Goal: Check status

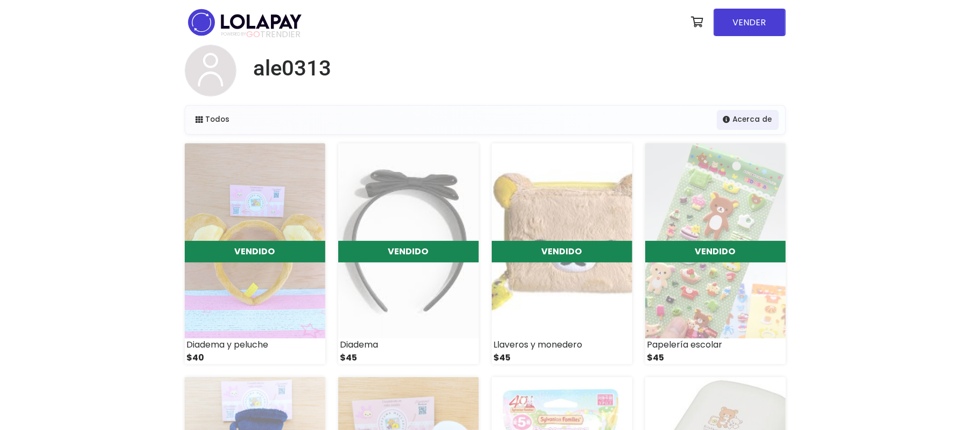
click at [250, 22] on img at bounding box center [245, 22] width 120 height 34
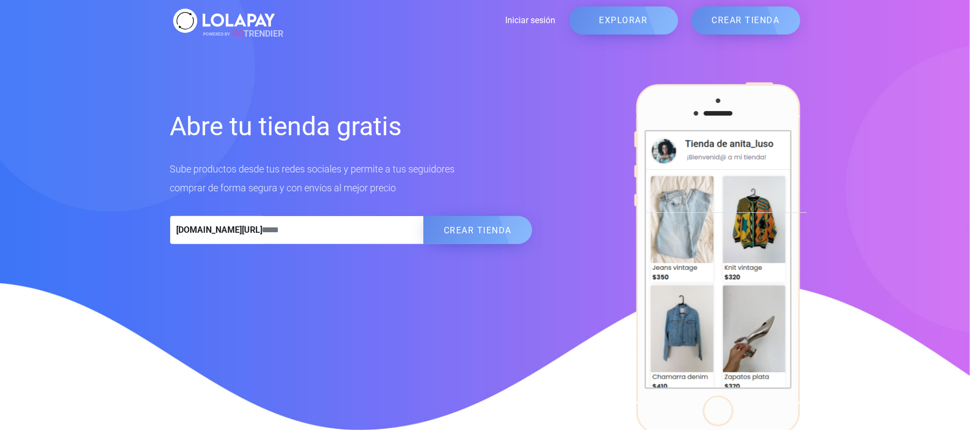
click at [541, 18] on link "Iniciar sesión" at bounding box center [417, 20] width 278 height 13
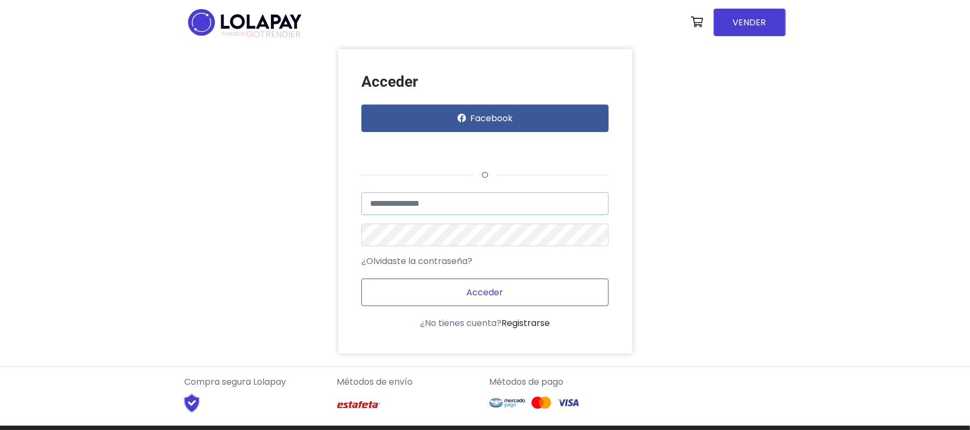
type input "**********"
click at [483, 285] on button "Acceder" at bounding box center [484, 291] width 247 height 27
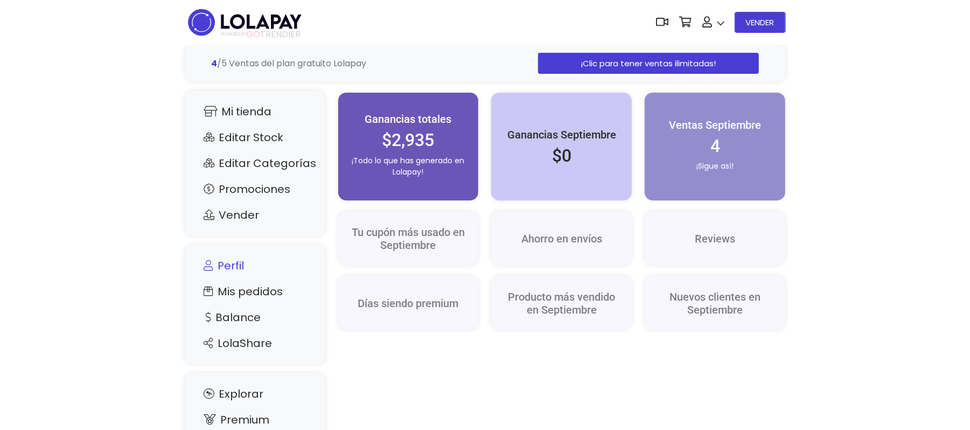
scroll to position [62, 0]
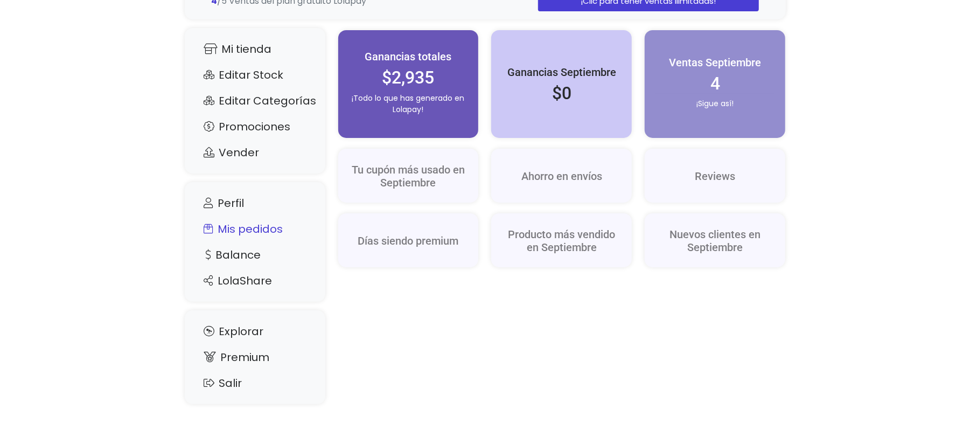
click at [253, 225] on link "Mis pedidos" at bounding box center [255, 229] width 119 height 20
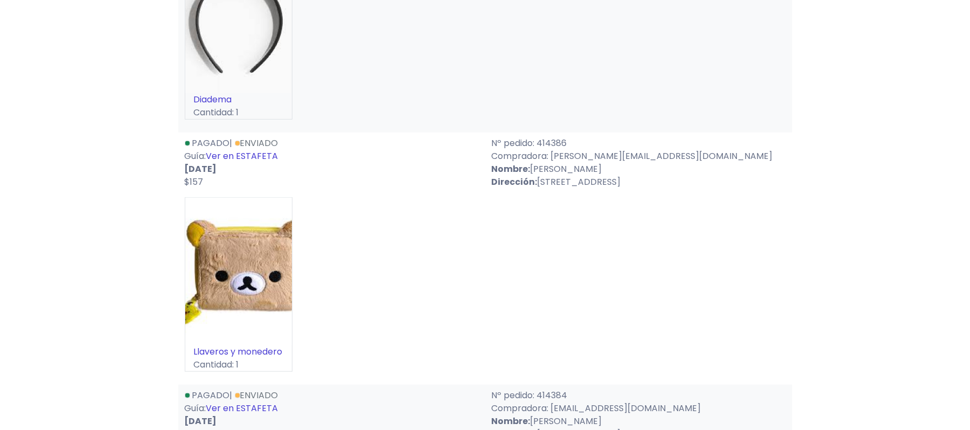
scroll to position [503, 0]
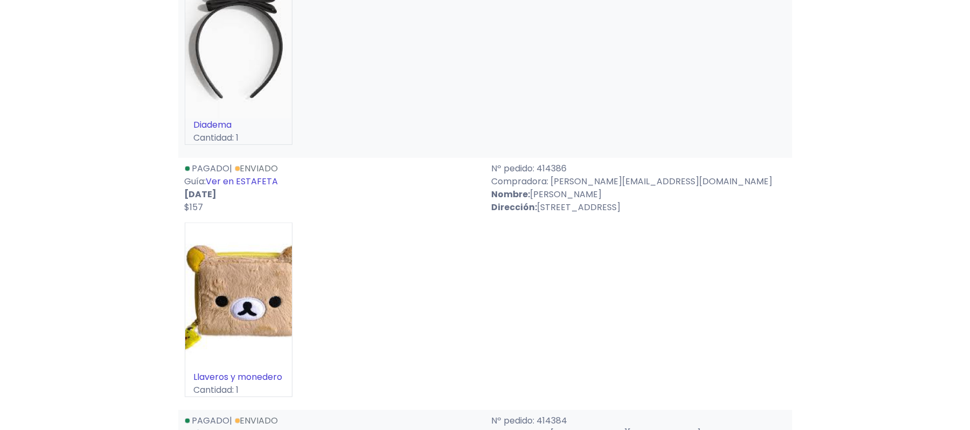
click at [263, 180] on link "Ver en ESTAFETA" at bounding box center [242, 181] width 72 height 12
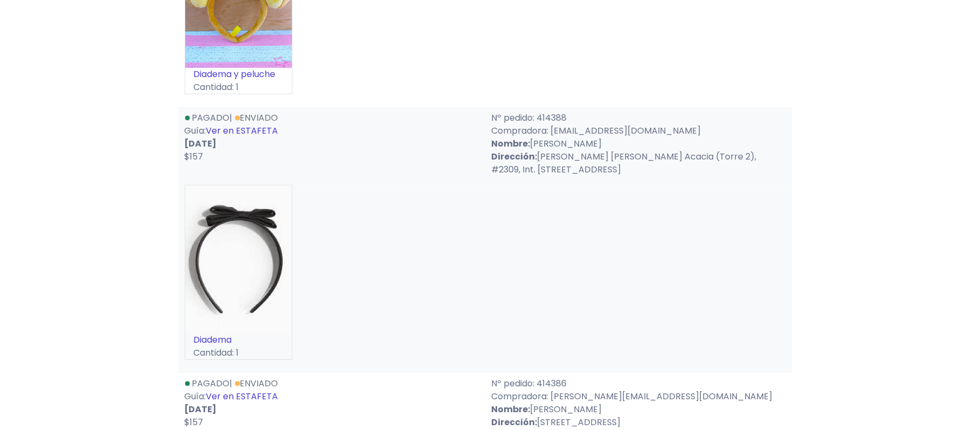
scroll to position [287, 0]
click at [236, 136] on link "Ver en ESTAFETA" at bounding box center [242, 131] width 72 height 12
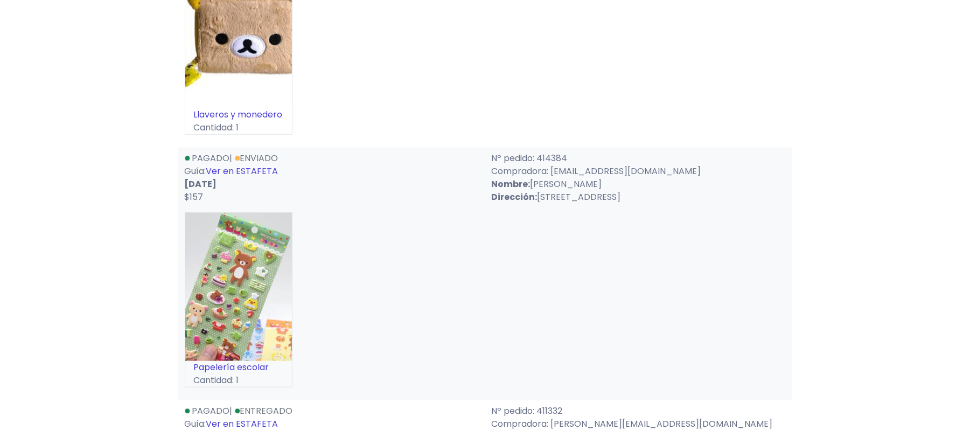
scroll to position [790, 0]
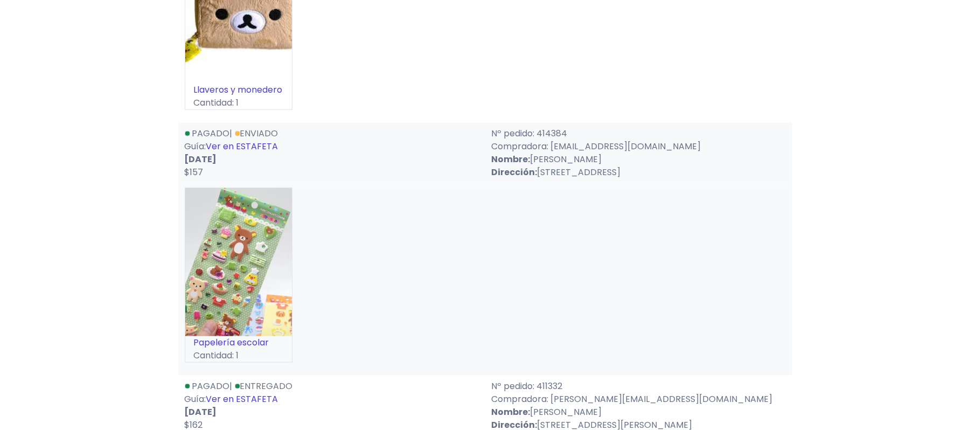
click at [264, 144] on link "Ver en ESTAFETA" at bounding box center [242, 146] width 72 height 12
